Goal: Transaction & Acquisition: Subscribe to service/newsletter

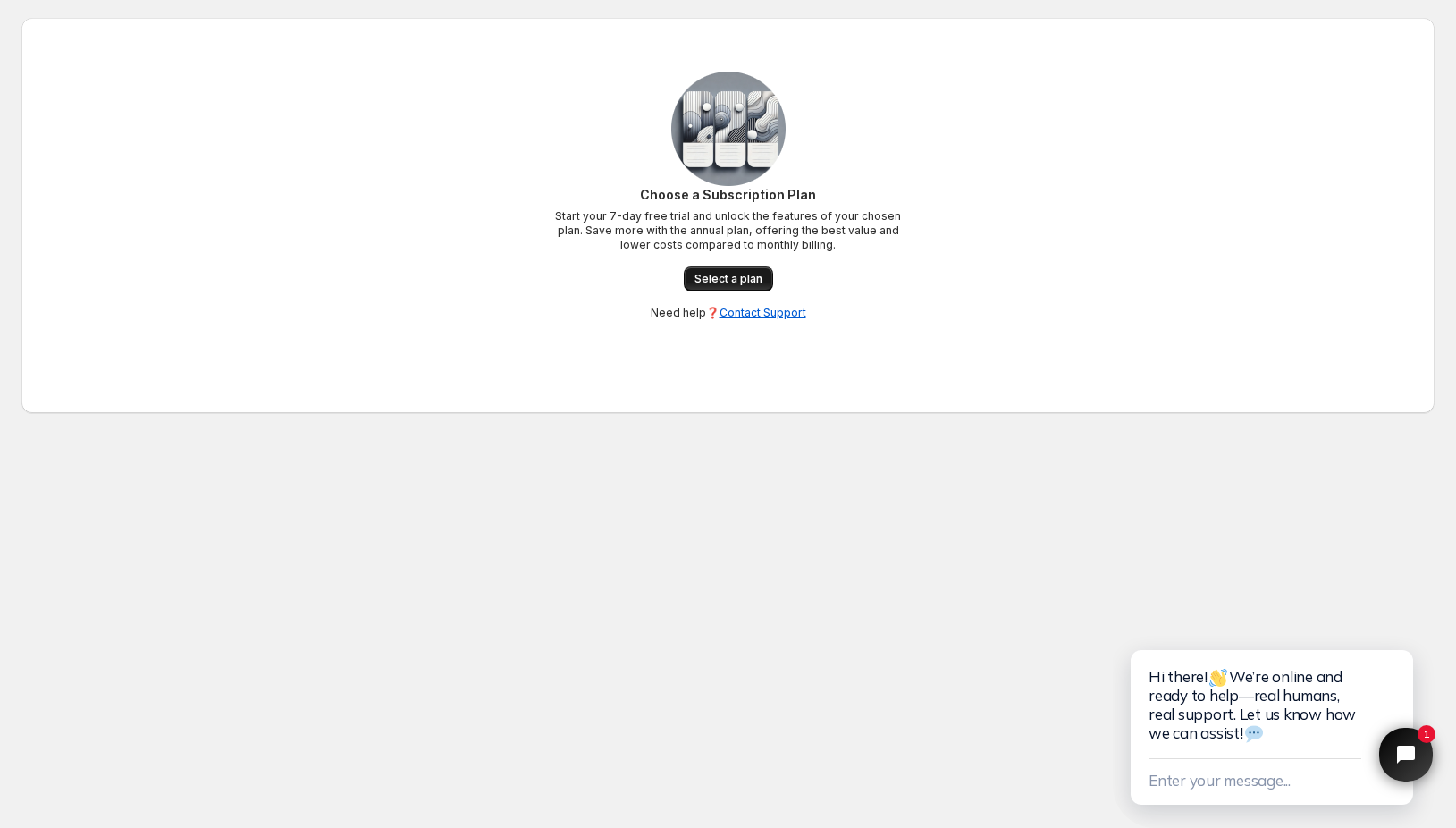
click at [708, 275] on span "Select a plan" at bounding box center [728, 279] width 68 height 14
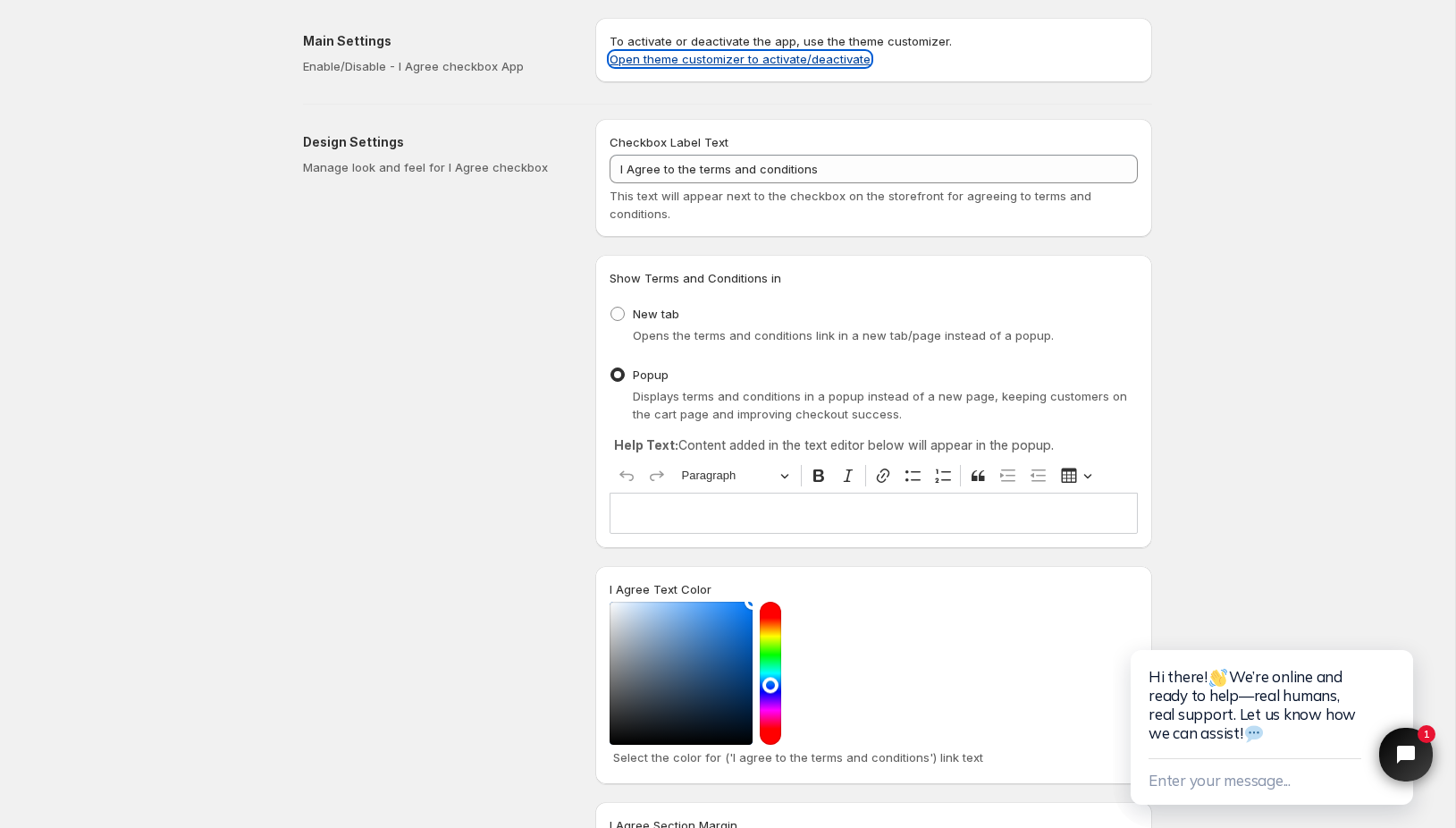
click at [761, 63] on link "Open theme customizer to activate/deactivate" at bounding box center [739, 59] width 261 height 14
click at [675, 316] on span "New tab" at bounding box center [655, 313] width 47 height 14
click at [612, 307] on input "New tab" at bounding box center [611, 306] width 1 height 1
radio input "true"
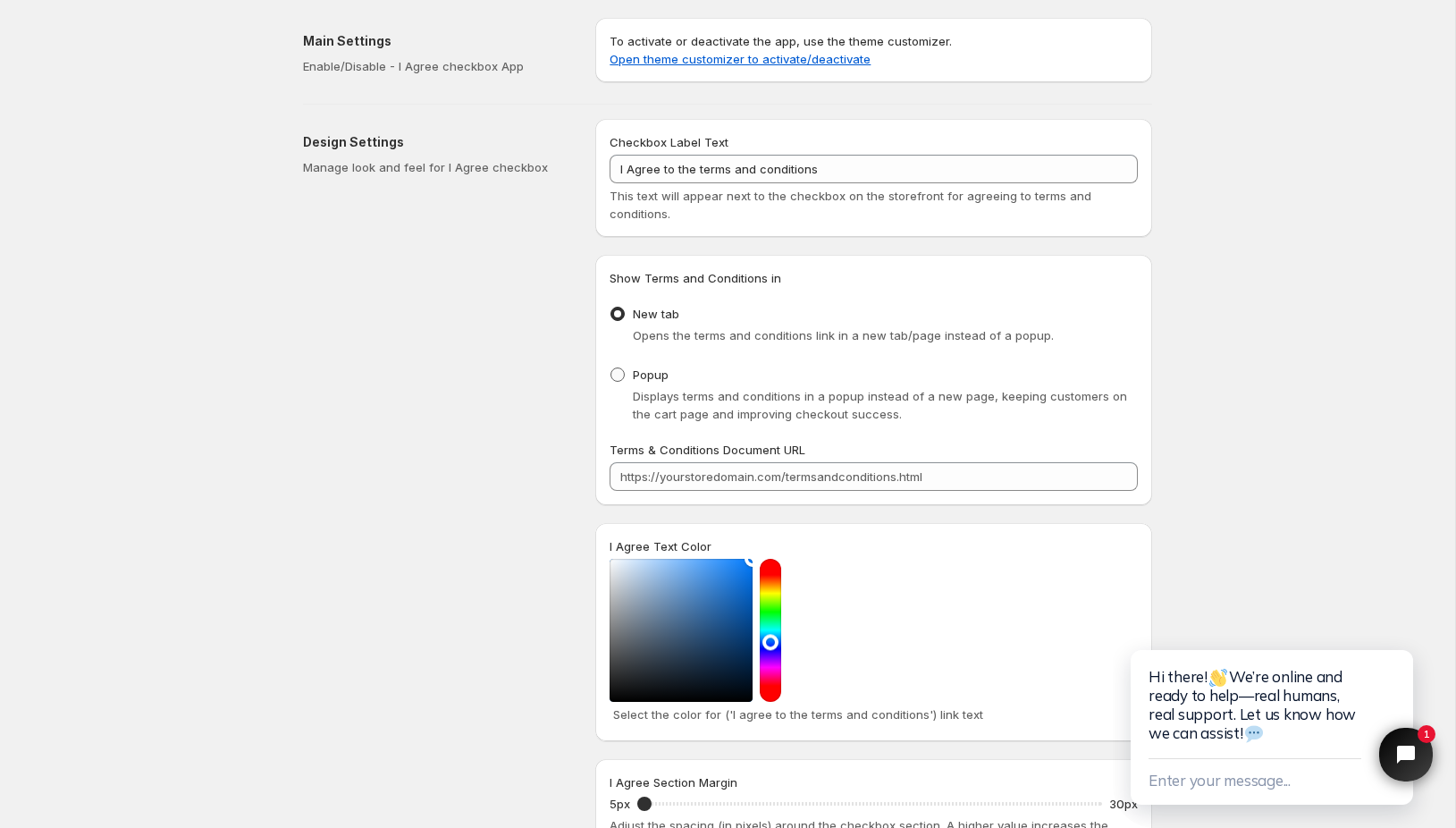
click at [639, 375] on span "Popup" at bounding box center [650, 375] width 36 height 14
click at [612, 369] on input "Popup" at bounding box center [611, 368] width 1 height 1
radio input "true"
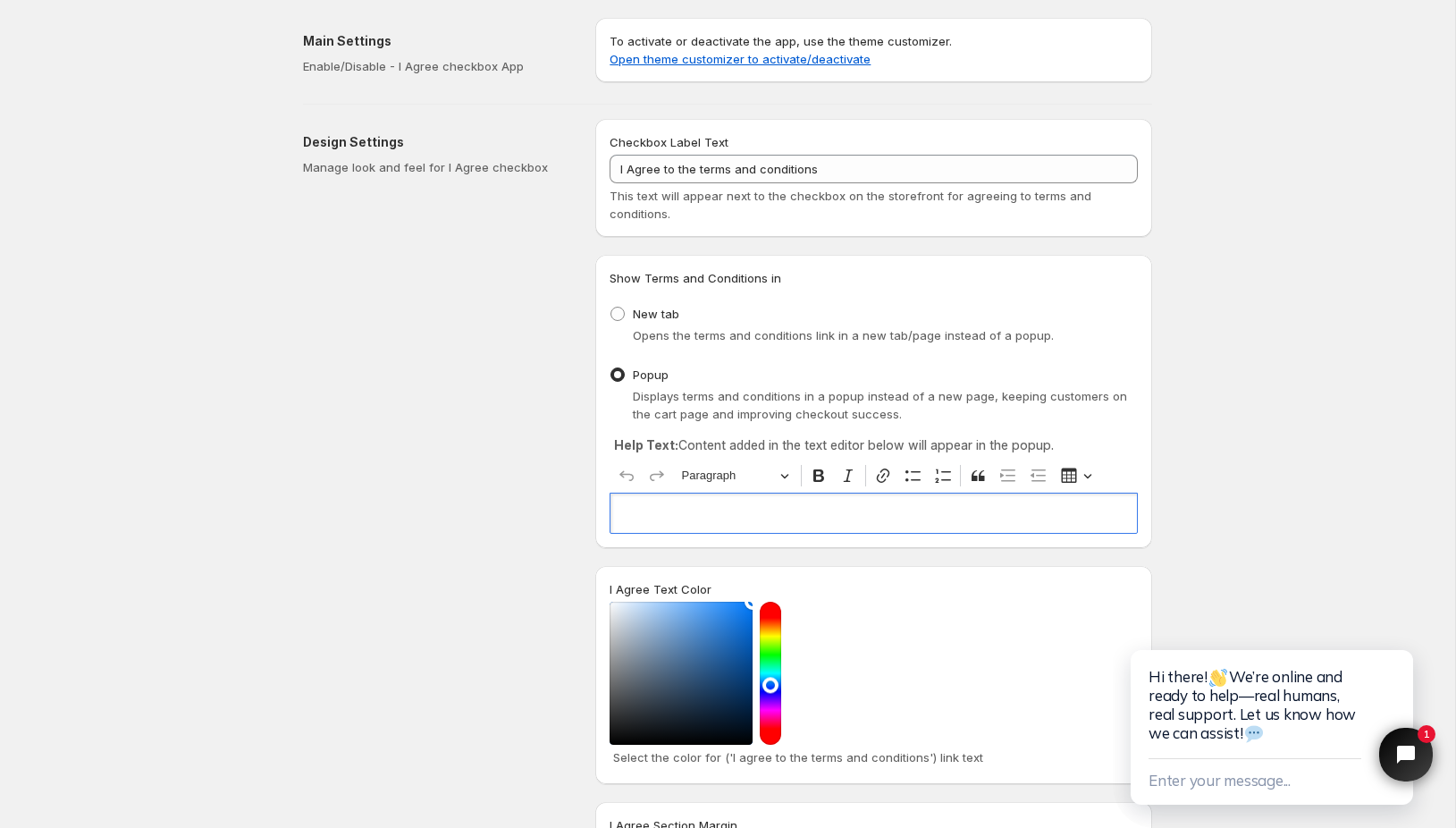
click at [662, 505] on div "Editor editing area: main. Press Alt+0 for help." at bounding box center [873, 513] width 528 height 41
click at [702, 515] on p "Editor editing area: main. Press Alt+0 for help." at bounding box center [873, 514] width 512 height 18
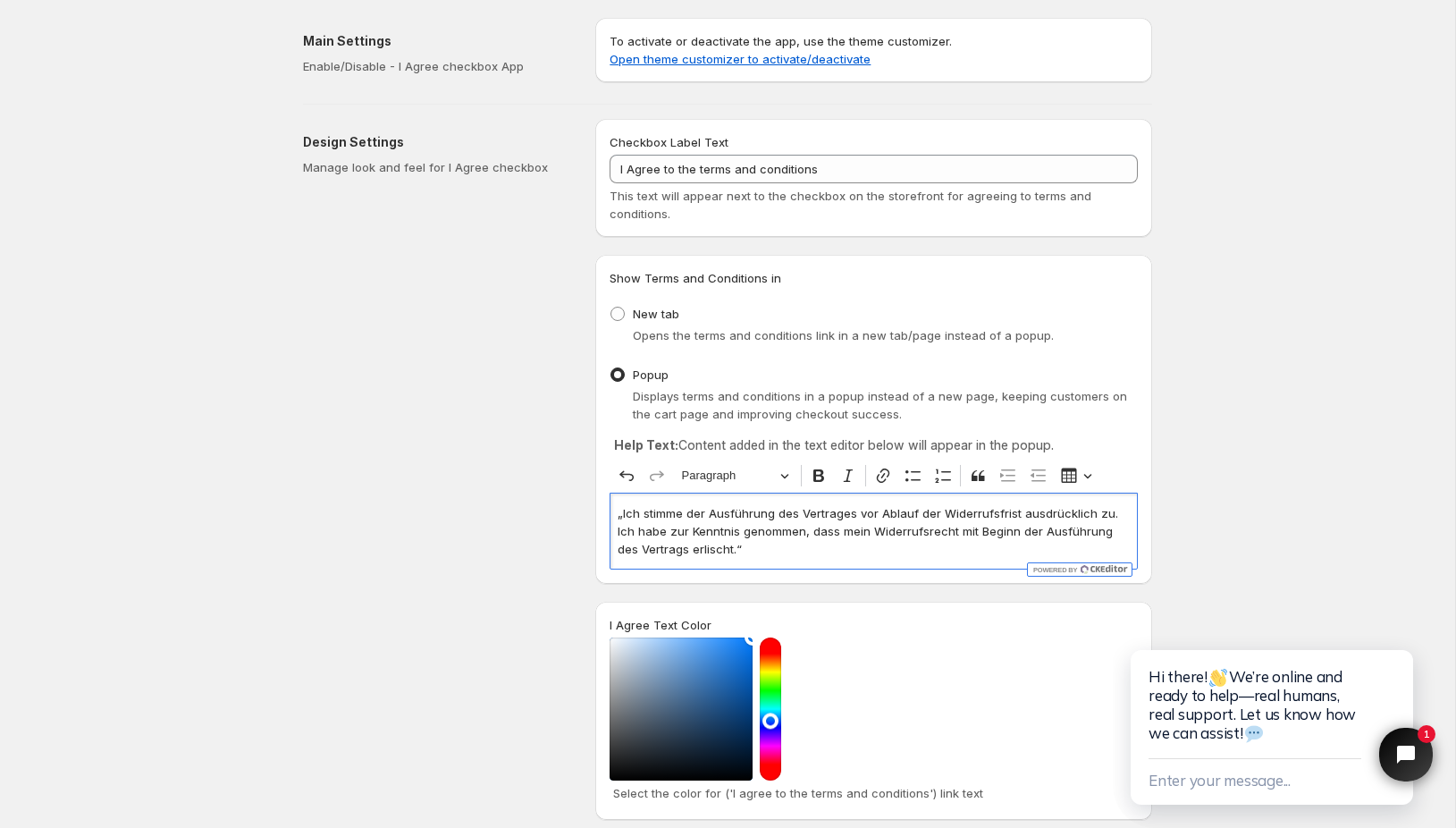
click at [619, 519] on p "„Ich stimme der Ausführung des Vertrages vor Ablauf der Widerrufsfrist ausdrück…" at bounding box center [873, 532] width 512 height 54
click at [722, 552] on p "Ich stimme der Ausführung des Vertrages vor Ablauf der Widerrufsfrist ausdrückl…" at bounding box center [873, 532] width 512 height 54
click at [666, 548] on p "Ich stimme der Ausführung des Vertrages vor Ablauf der Widerrufsfrist ausdrückl…" at bounding box center [873, 532] width 512 height 54
